Goal: Task Accomplishment & Management: Manage account settings

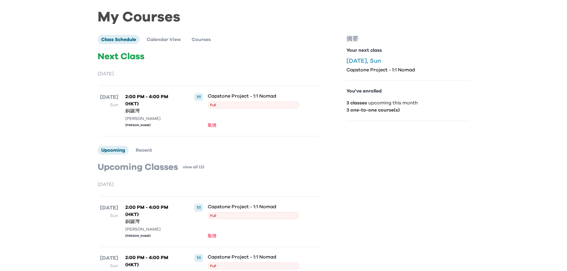
scroll to position [30, 0]
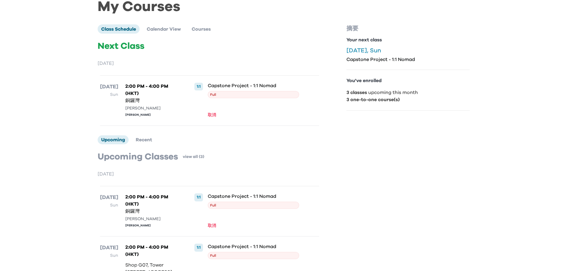
click at [138, 227] on div "[PERSON_NAME]" at bounding box center [152, 225] width 55 height 4
click at [367, 95] on p "3 classes upcoming this month" at bounding box center [407, 92] width 123 height 7
click at [283, 99] on div "Capstone Project - 1:1 Nomad Full 取消" at bounding box center [253, 101] width 91 height 36
click at [284, 96] on span "Full" at bounding box center [253, 94] width 91 height 7
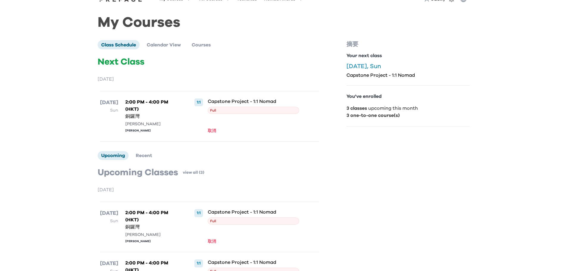
scroll to position [0, 0]
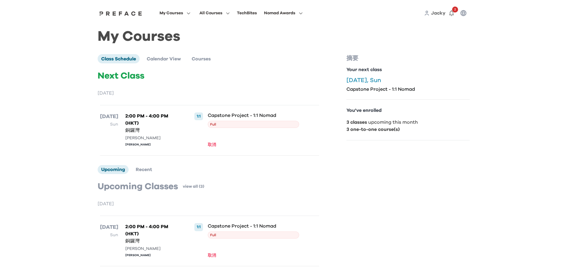
click at [273, 126] on span "Full" at bounding box center [253, 124] width 91 height 7
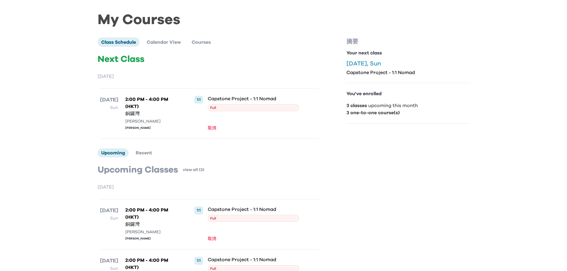
scroll to position [30, 0]
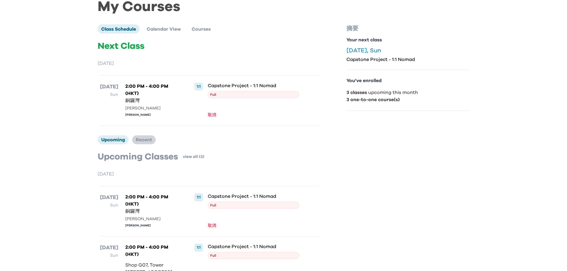
click at [147, 142] on span "Recent" at bounding box center [144, 139] width 16 height 5
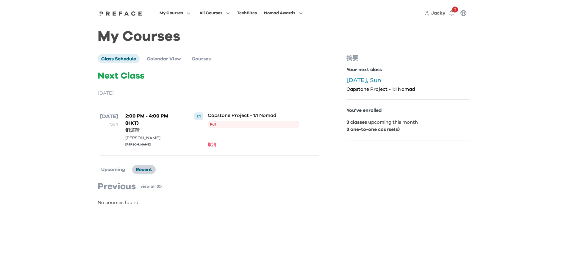
scroll to position [0, 0]
click at [116, 170] on span "Upcoming" at bounding box center [113, 169] width 24 height 5
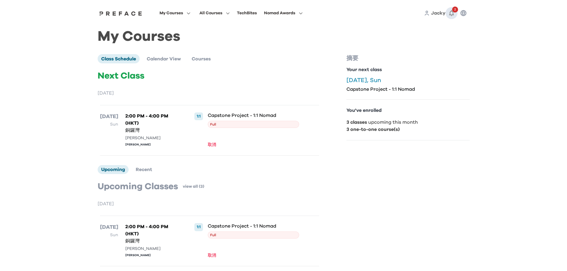
click at [451, 14] on icon "button" at bounding box center [451, 13] width 7 height 7
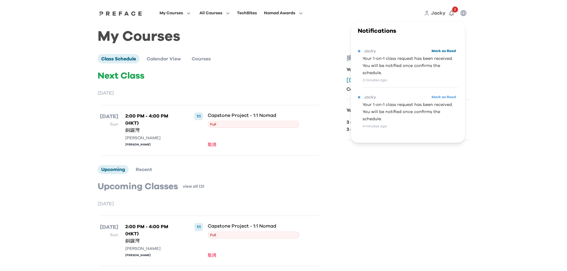
click at [443, 52] on button "Mark as Read" at bounding box center [443, 51] width 28 height 8
click at [440, 96] on button "Mark as Read" at bounding box center [443, 97] width 28 height 8
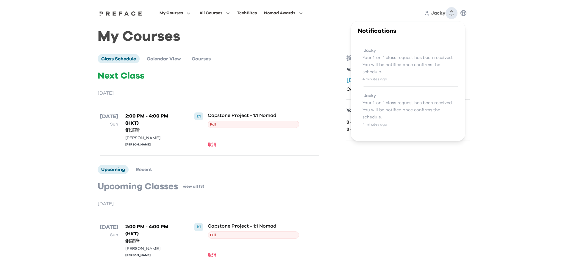
click at [453, 14] on icon "button" at bounding box center [451, 13] width 7 height 7
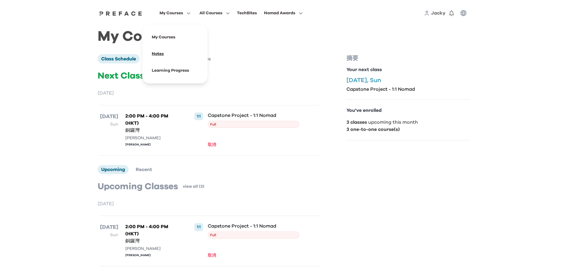
click at [160, 57] on span at bounding box center [175, 54] width 56 height 17
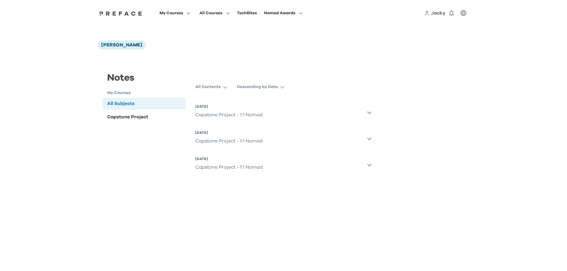
click at [368, 165] on icon "button" at bounding box center [369, 165] width 4 height 2
click at [369, 139] on icon "button" at bounding box center [369, 138] width 5 height 5
click at [369, 112] on icon "button" at bounding box center [369, 112] width 5 height 5
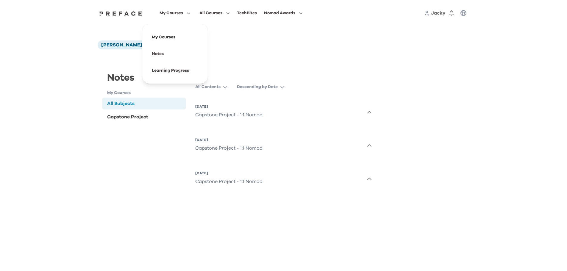
click at [174, 36] on span at bounding box center [175, 37] width 56 height 17
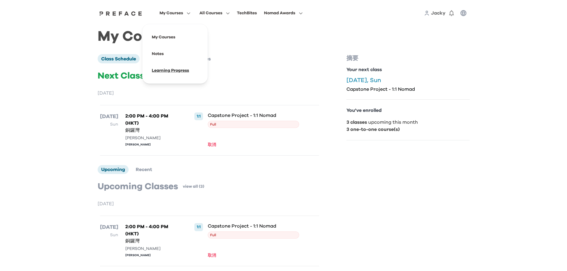
click at [177, 66] on span at bounding box center [175, 70] width 56 height 17
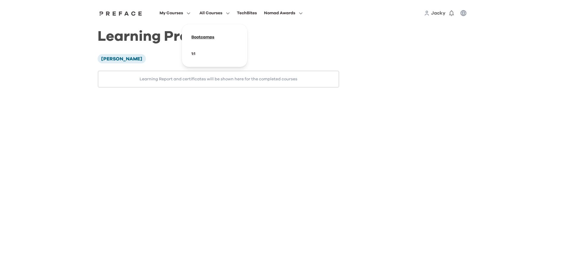
click at [204, 38] on span at bounding box center [214, 37] width 56 height 17
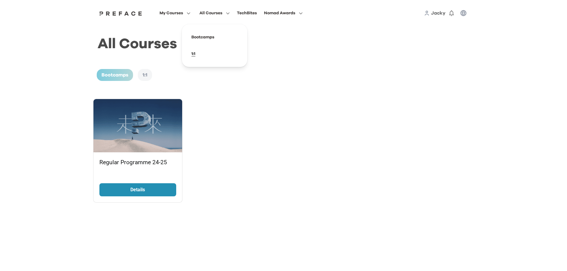
click at [197, 52] on span at bounding box center [214, 54] width 56 height 17
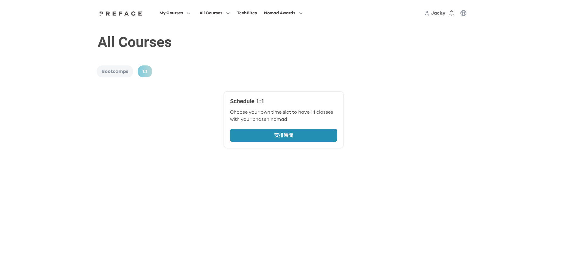
click at [250, 132] on p "安排時間" at bounding box center [283, 135] width 81 height 7
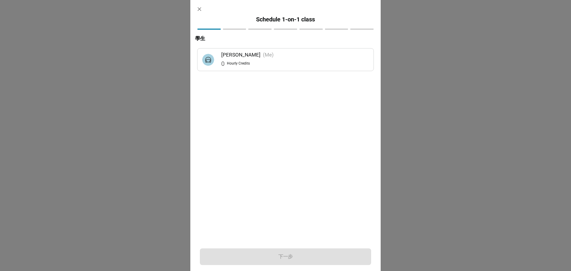
click at [208, 58] on img at bounding box center [208, 60] width 12 height 12
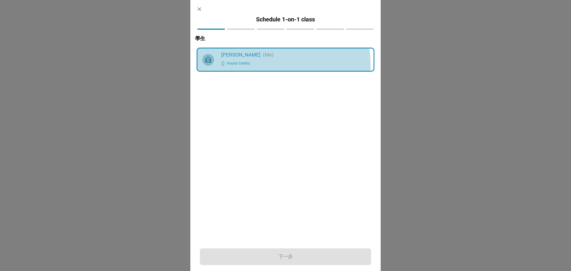
click at [217, 65] on div "[PERSON_NAME] (Me) 0 Hourly Credits" at bounding box center [285, 60] width 167 height 18
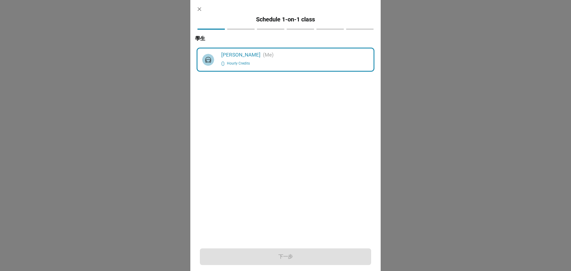
click at [200, 8] on icon "button" at bounding box center [199, 9] width 4 height 4
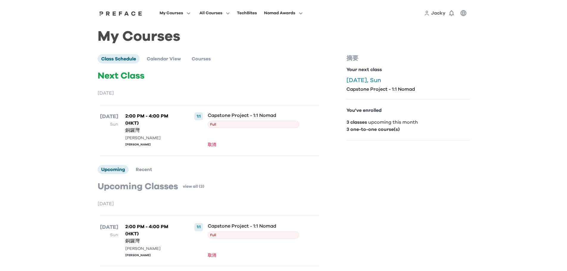
click at [132, 13] on img at bounding box center [121, 13] width 46 height 5
click at [168, 37] on span at bounding box center [175, 37] width 56 height 17
click at [196, 57] on span "Courses" at bounding box center [201, 59] width 19 height 5
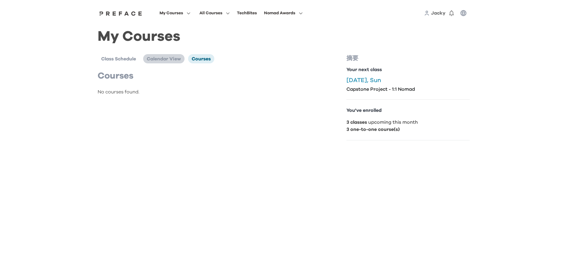
click at [172, 58] on span "Calendar View" at bounding box center [164, 59] width 34 height 5
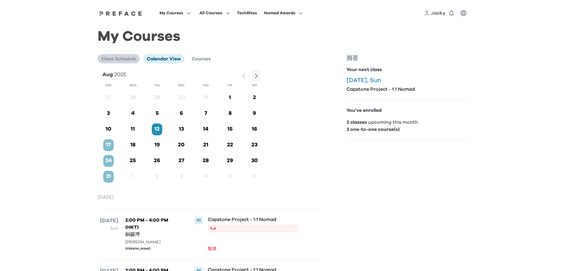
click at [124, 60] on span "Class Schedule" at bounding box center [118, 59] width 35 height 5
